Goal: Task Accomplishment & Management: Complete application form

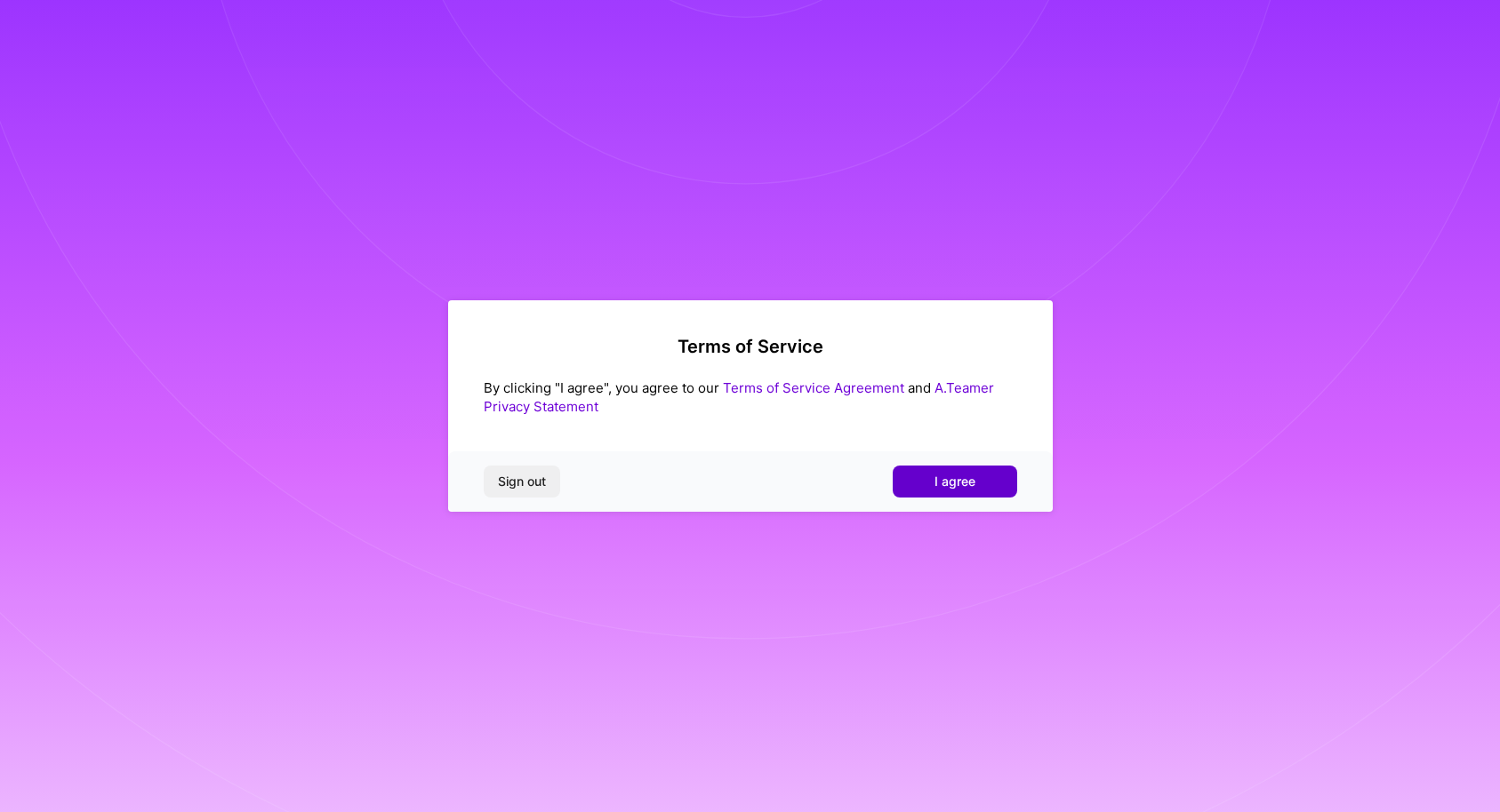
click at [928, 477] on button "I agree" at bounding box center [954, 482] width 125 height 32
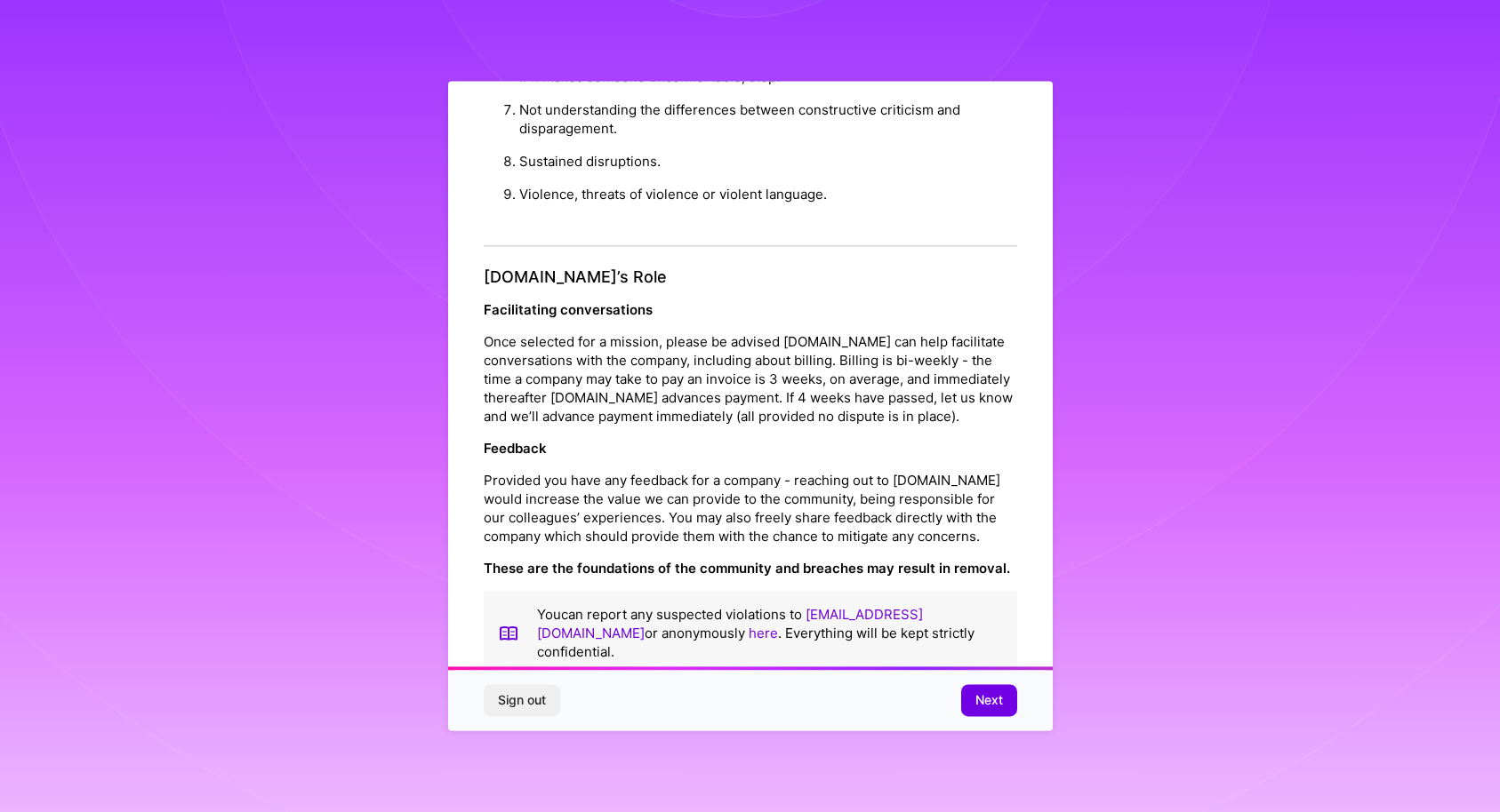
scroll to position [1791, 0]
click at [985, 698] on span "Next" at bounding box center [989, 701] width 28 height 18
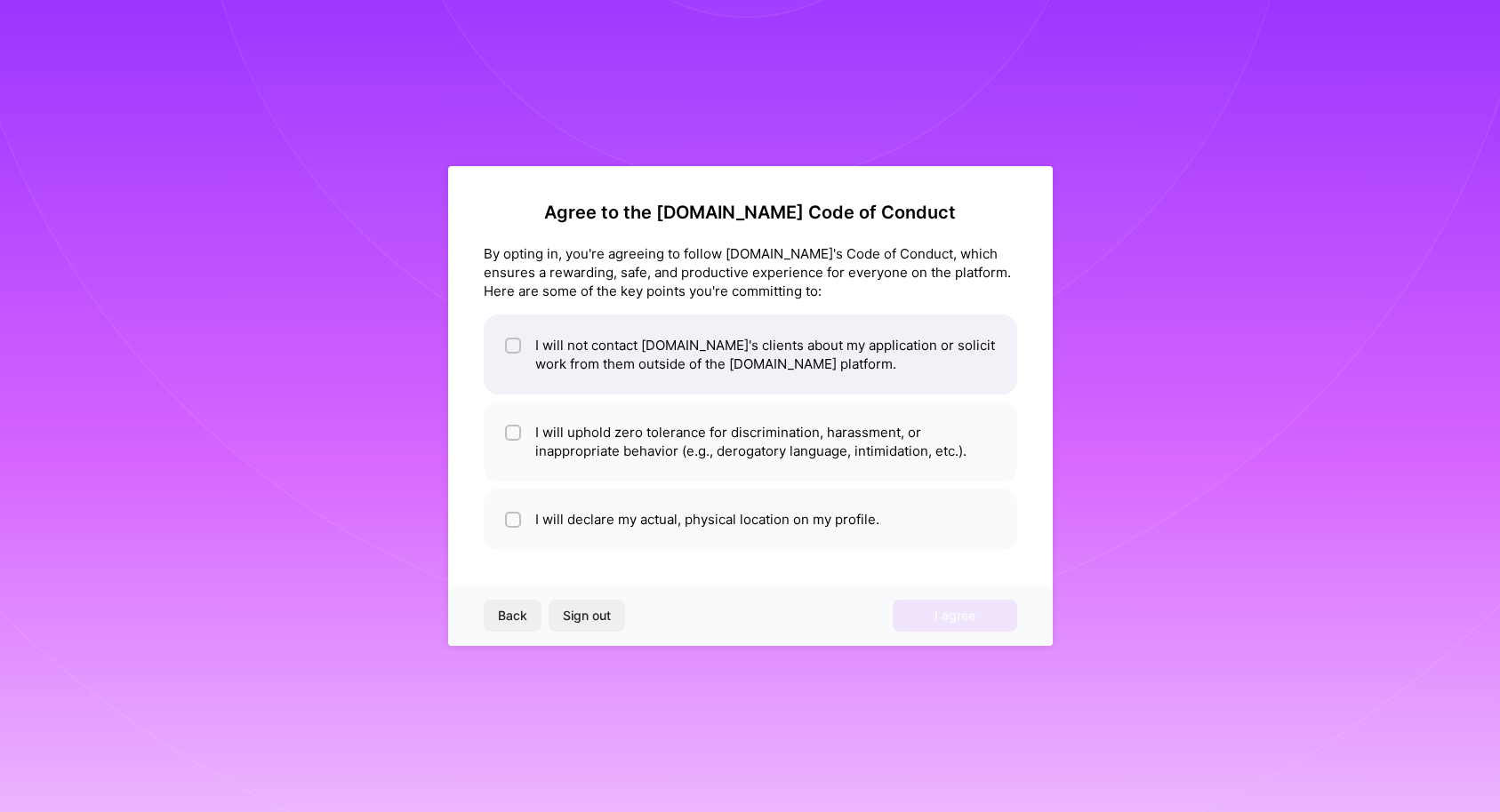
click at [641, 344] on li "I will not contact [DOMAIN_NAME]'s clients about my application or solicit work…" at bounding box center [750, 354] width 533 height 80
click at [732, 368] on li "I will not contact [DOMAIN_NAME]'s clients about my application or solicit work…" at bounding box center [750, 354] width 533 height 80
click at [661, 345] on li "I will not contact [DOMAIN_NAME]'s clients about my application or solicit work…" at bounding box center [750, 354] width 533 height 80
checkbox input "true"
click at [810, 455] on li "I will uphold zero tolerance for discrimination, harassment, or inappropriate b…" at bounding box center [750, 441] width 533 height 80
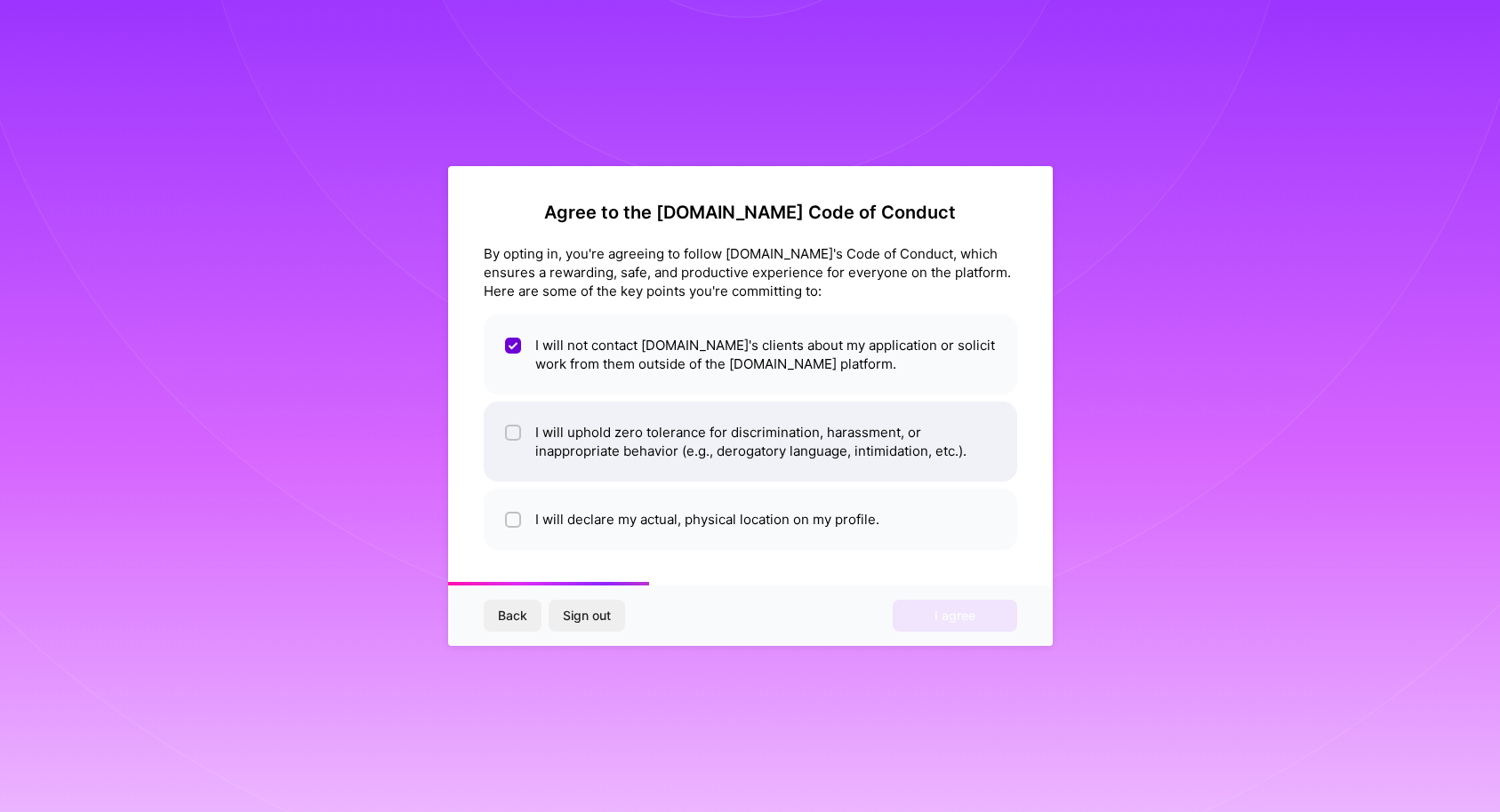
checkbox input "true"
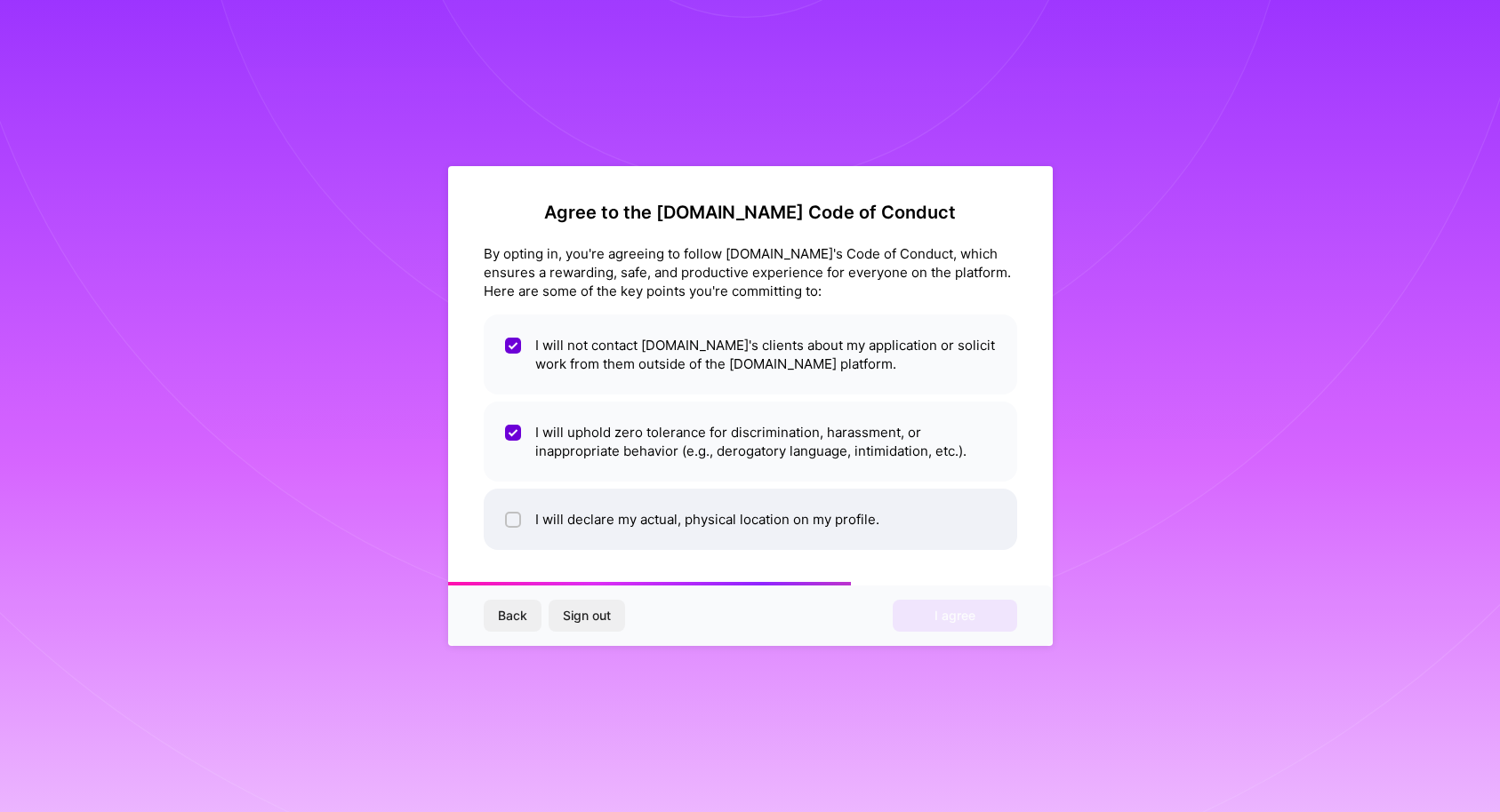
click at [784, 540] on li "I will declare my actual, physical location on my profile." at bounding box center [750, 519] width 533 height 61
checkbox input "true"
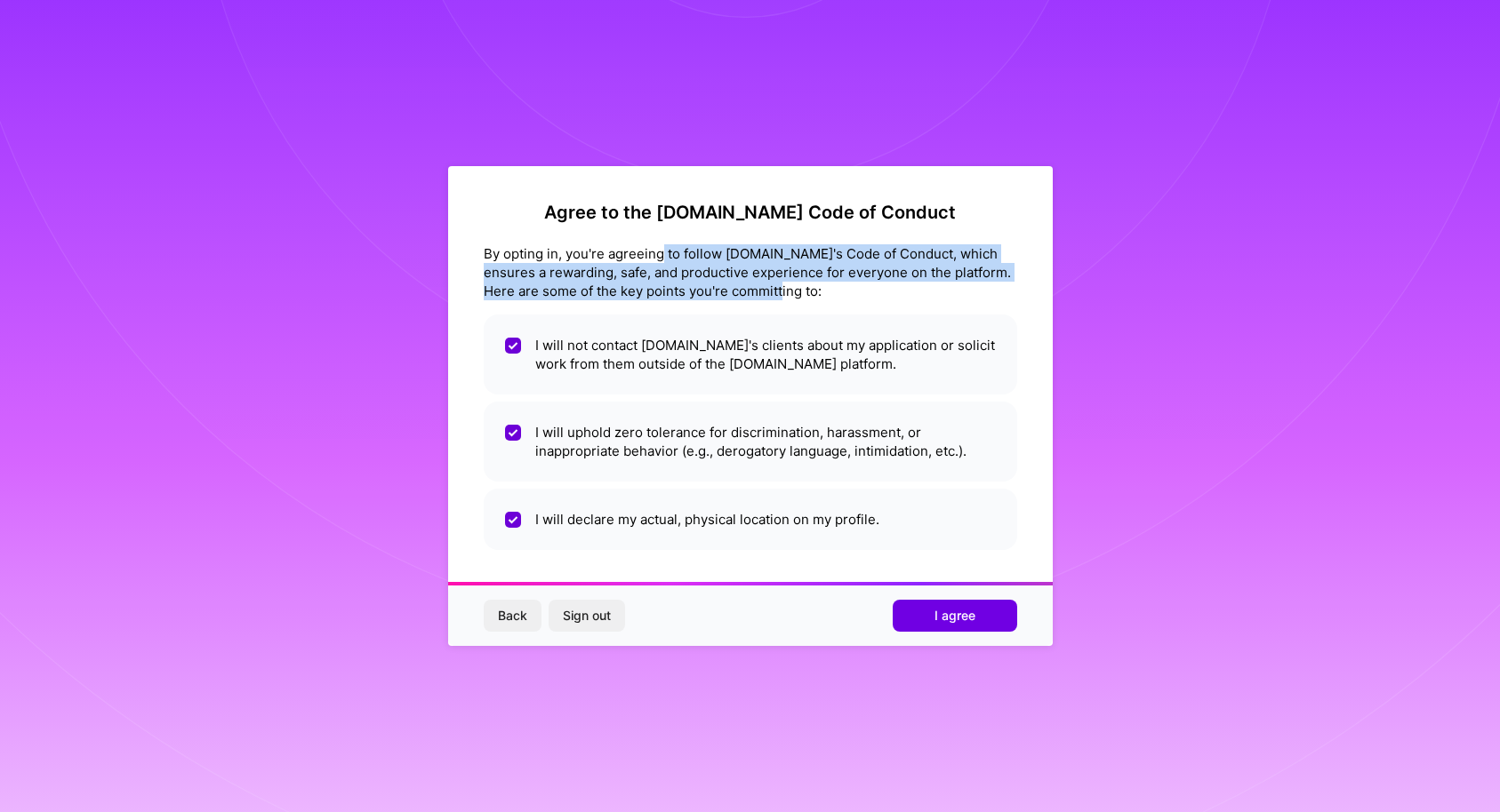
drag, startPoint x: 663, startPoint y: 246, endPoint x: 863, endPoint y: 295, distance: 205.9
click at [863, 295] on div "By opting in, you're agreeing to follow [DOMAIN_NAME]'s Code of Conduct, which …" at bounding box center [750, 272] width 533 height 56
click at [746, 286] on div "By opting in, you're agreeing to follow [DOMAIN_NAME]'s Code of Conduct, which …" at bounding box center [750, 272] width 533 height 56
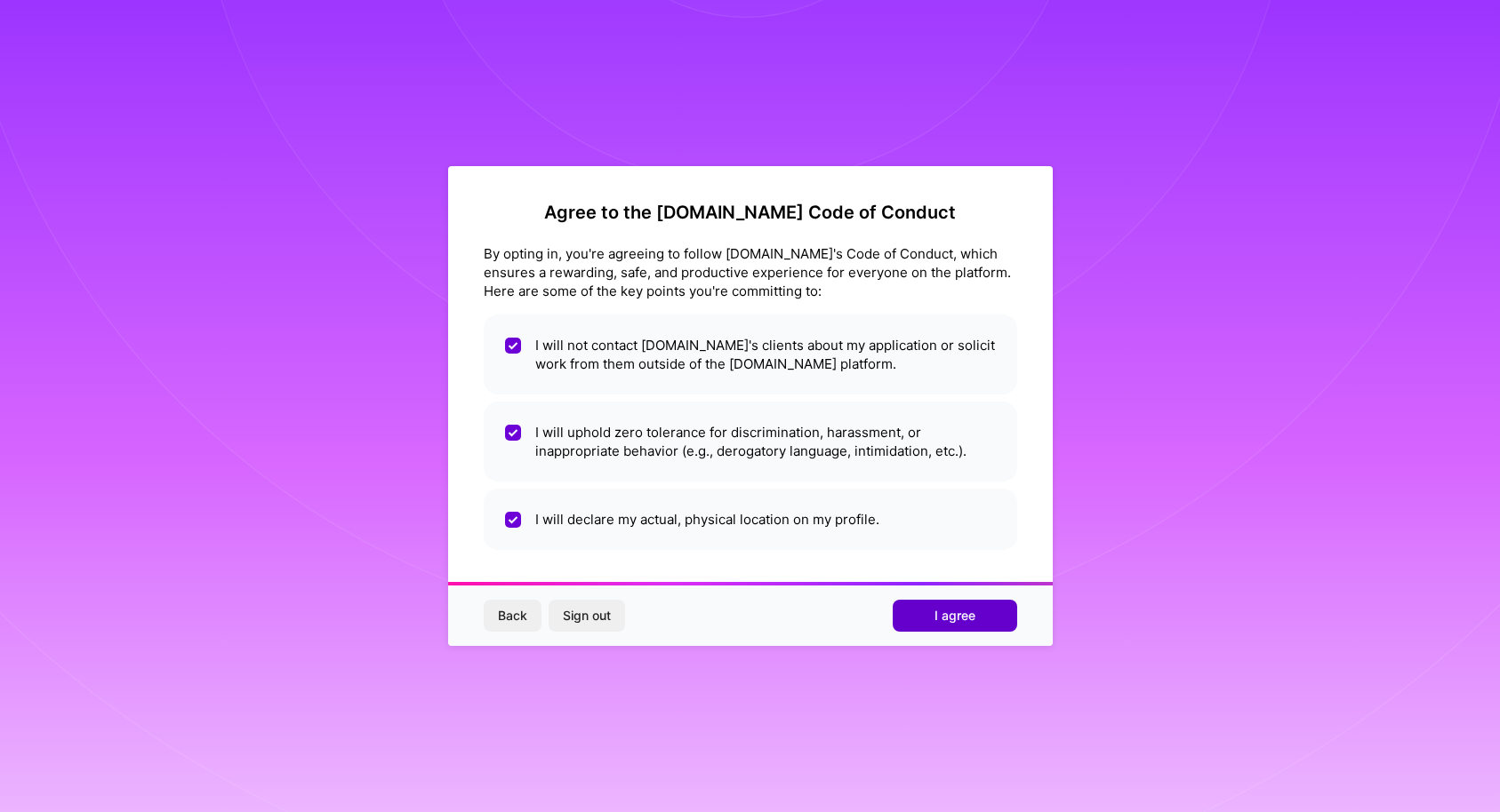
click at [949, 621] on span "I agree" at bounding box center [955, 616] width 41 height 18
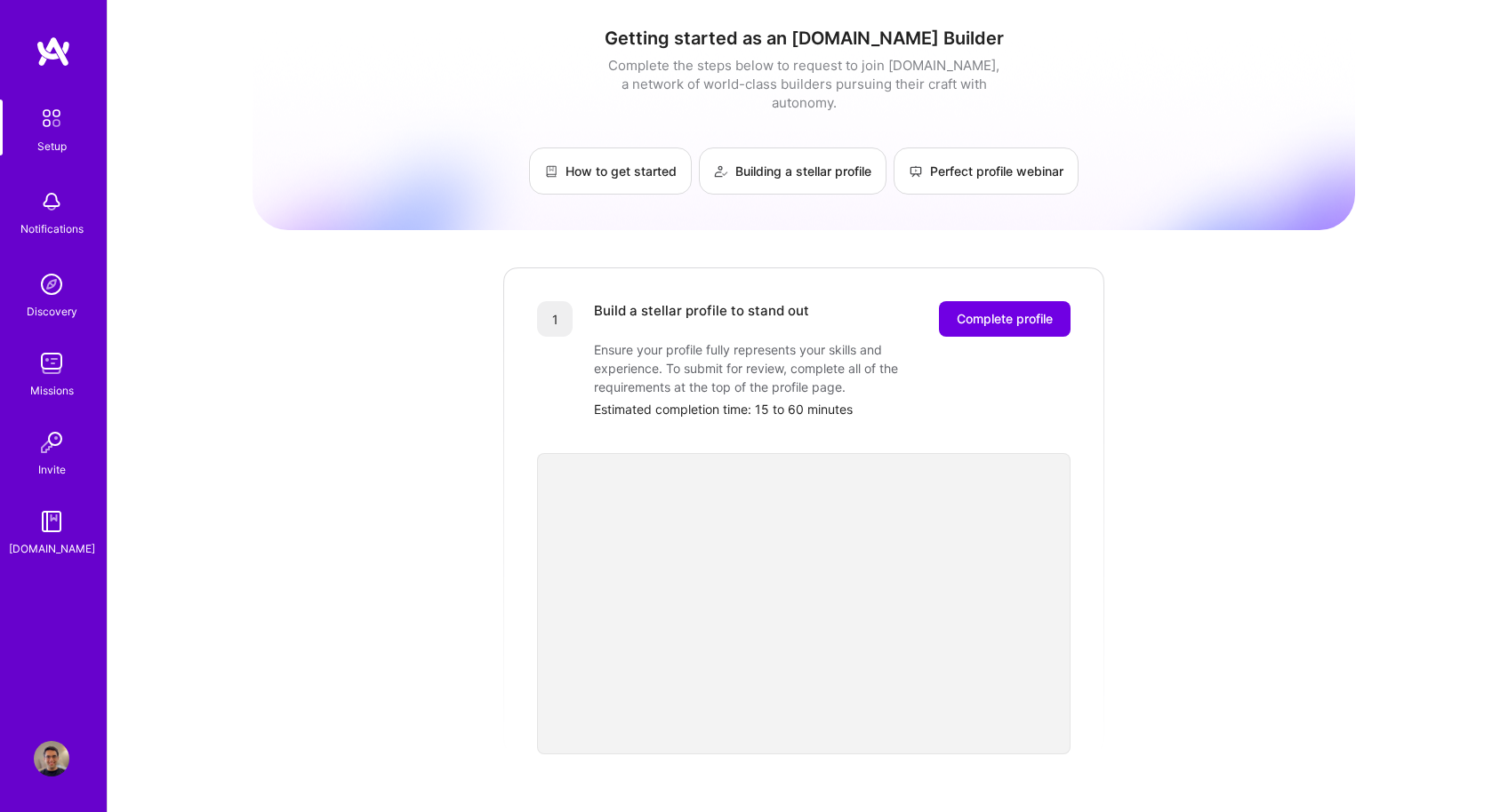
click at [53, 298] on img at bounding box center [52, 284] width 36 height 36
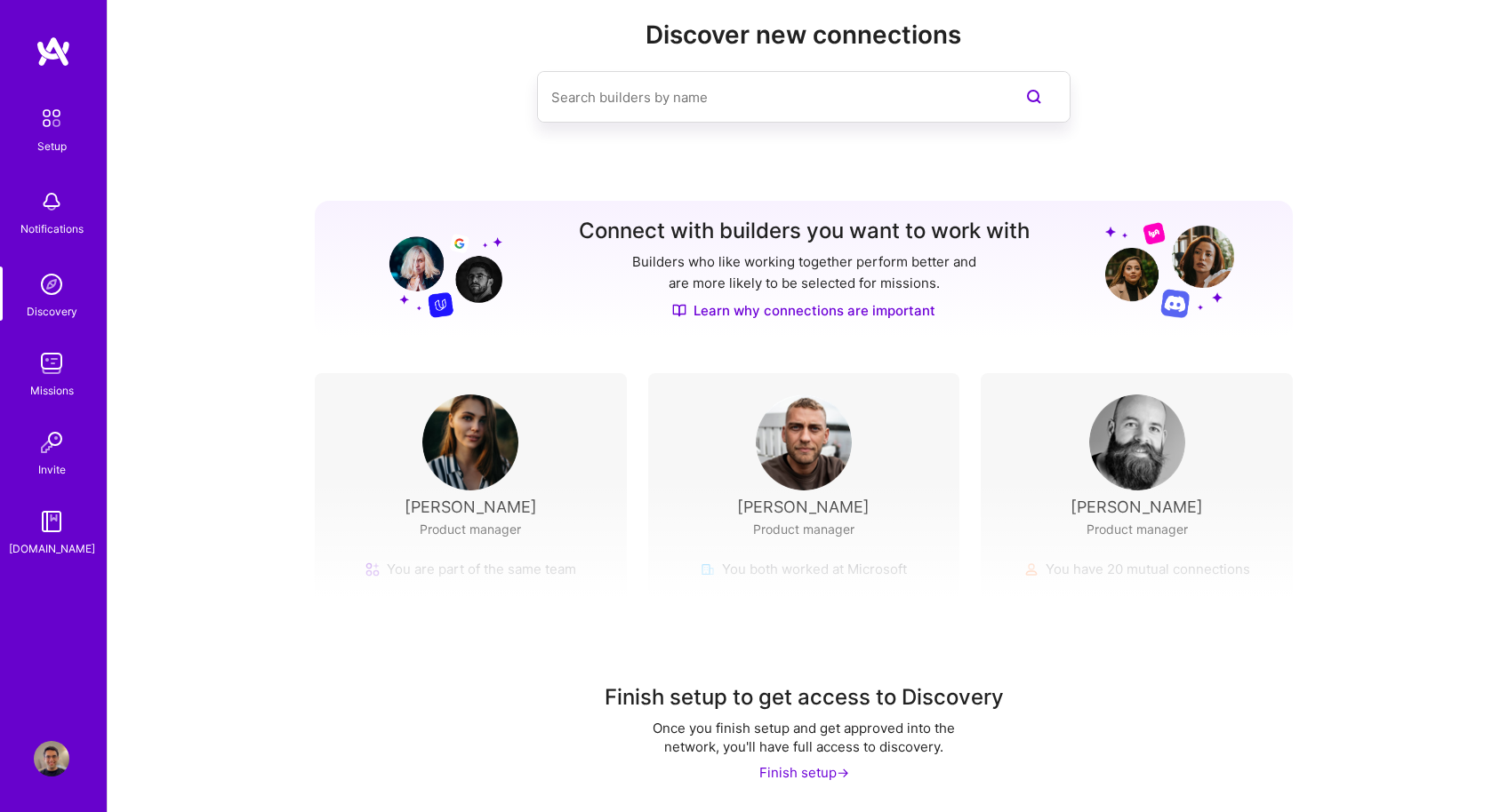
scroll to position [37, 0]
click at [785, 769] on div "Finish setup ->" at bounding box center [804, 773] width 90 height 19
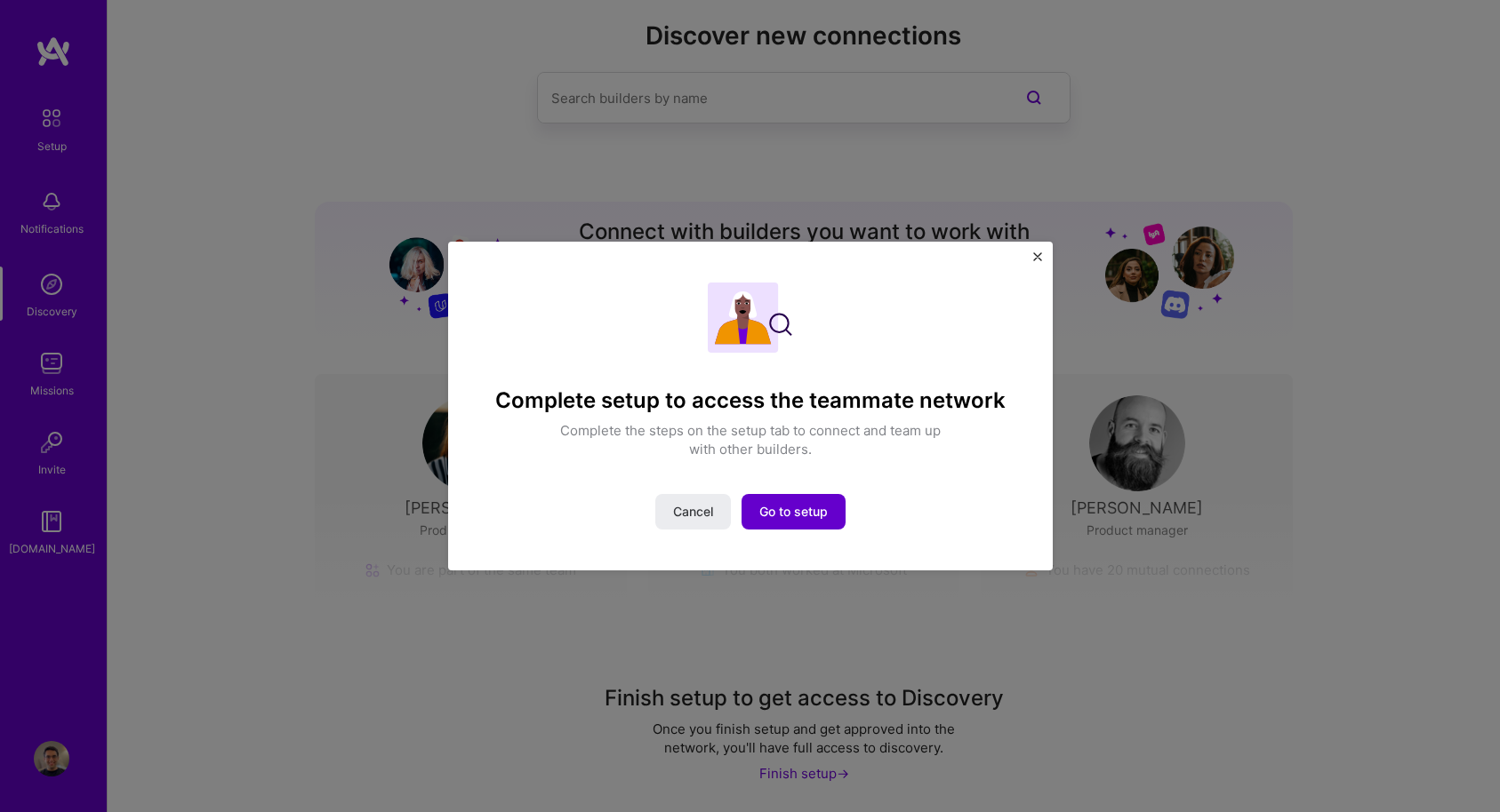
click at [790, 500] on button "Go to setup" at bounding box center [793, 512] width 104 height 36
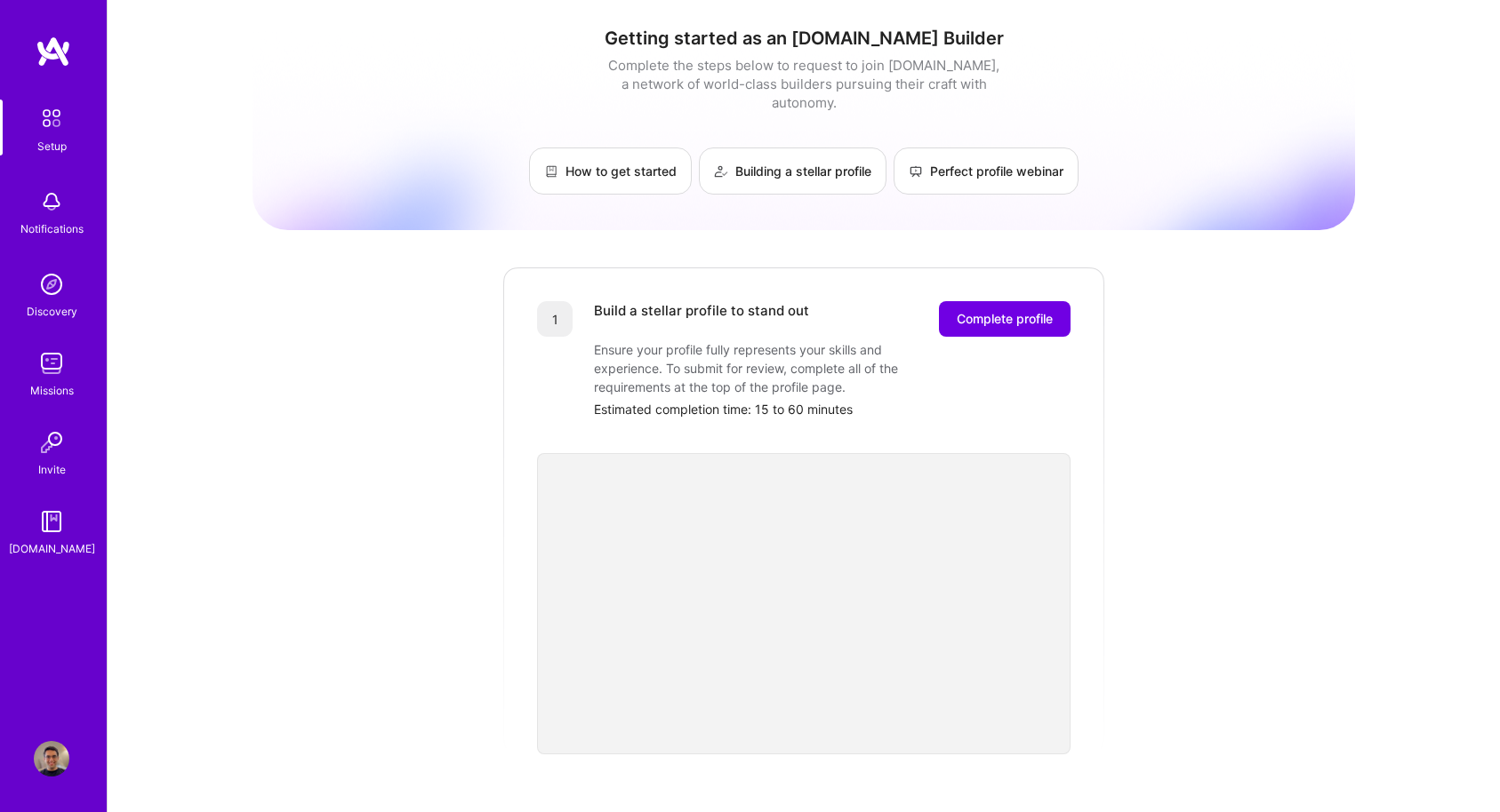
click at [962, 277] on div "1 Build a stellar profile to stand out Complete profile Ensure your profile ful…" at bounding box center [803, 509] width 604 height 488
click at [811, 166] on link "Building a stellar profile" at bounding box center [792, 171] width 187 height 48
